Goal: Navigation & Orientation: Find specific page/section

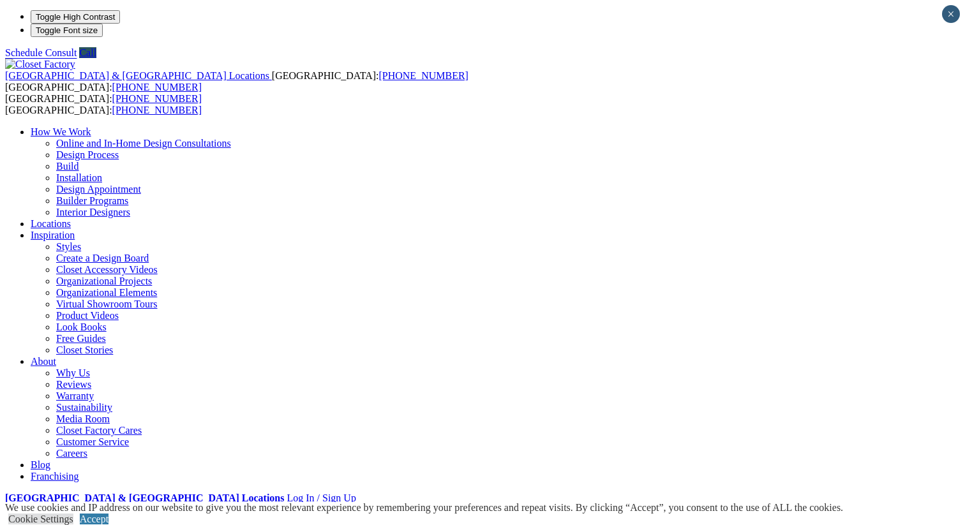
click at [888, 504] on li "Your Branch Hartford, CT ZIP code *" at bounding box center [482, 509] width 955 height 11
click at [855, 504] on li "Your Branch Hartford, CT ZIP code *" at bounding box center [482, 509] width 955 height 11
click at [764, 126] on ul "How We Work Online and In-Home Design Consultations Design Process Build Instal…" at bounding box center [482, 304] width 955 height 356
click at [109, 514] on link "Accept" at bounding box center [94, 519] width 29 height 11
